Goal: Task Accomplishment & Management: Manage account settings

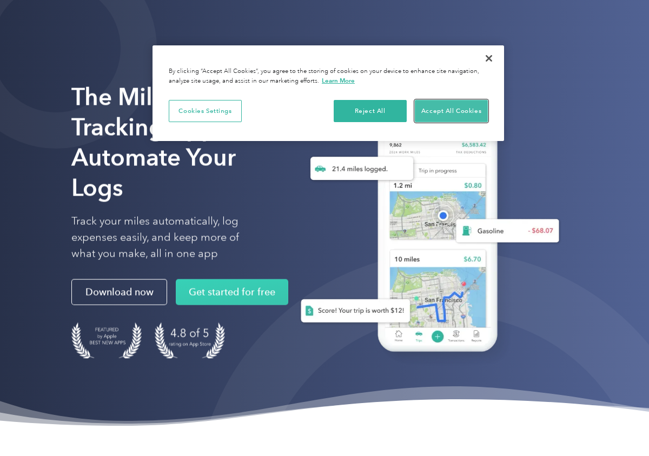
click at [450, 110] on button "Accept All Cookies" at bounding box center [451, 111] width 73 height 23
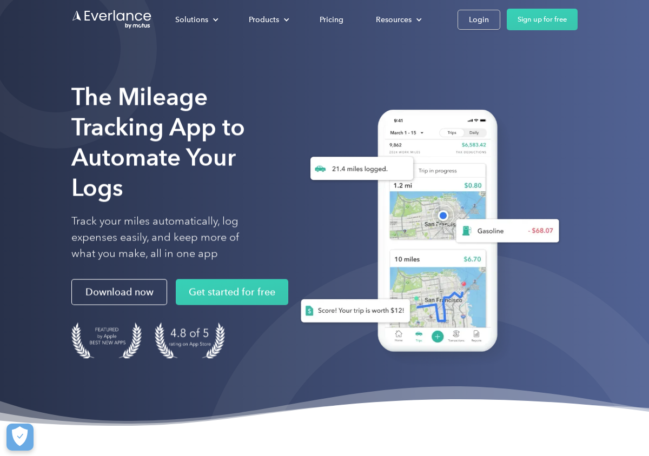
drag, startPoint x: 483, startPoint y: 21, endPoint x: 462, endPoint y: 31, distance: 23.0
click at [483, 21] on div "Login" at bounding box center [479, 20] width 20 height 14
